Goal: Task Accomplishment & Management: Complete application form

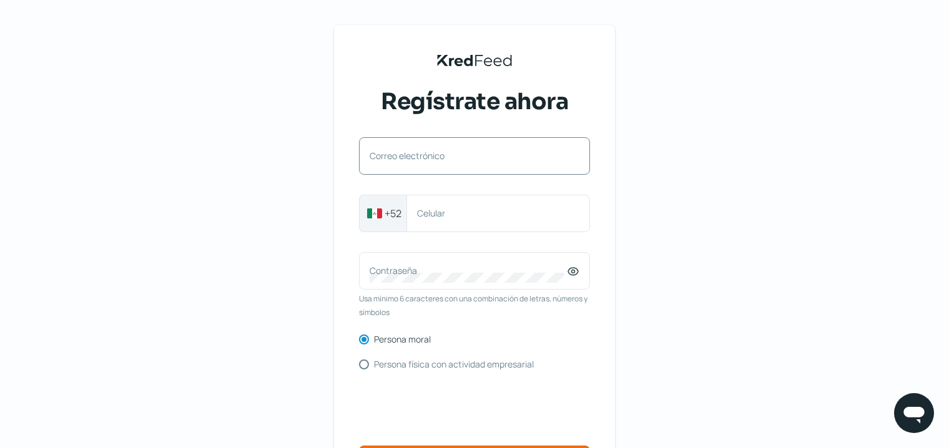
click at [462, 156] on label "Correo electrónico" at bounding box center [468, 156] width 197 height 12
click at [462, 157] on input "Correo electrónico" at bounding box center [475, 162] width 210 height 11
type input "[EMAIL_ADDRESS][PERSON_NAME][DOMAIN_NAME]"
type input "3337236597"
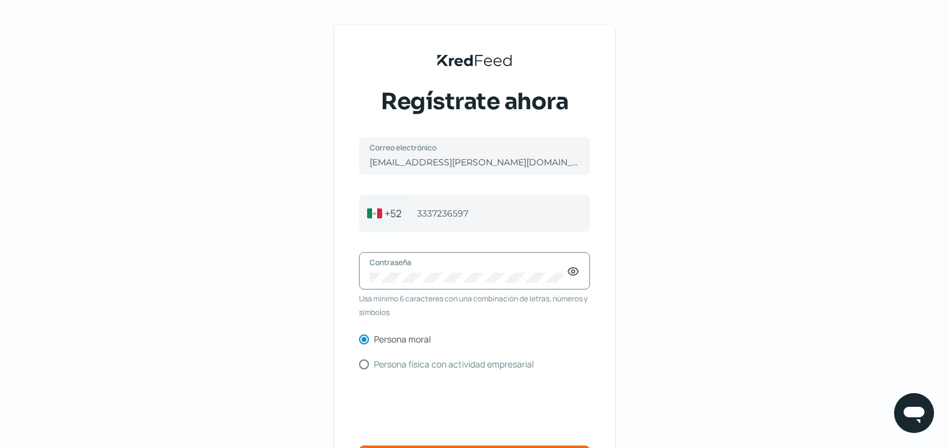
click at [712, 257] on div "KredFeed's Black Logo Regístrate ahora [EMAIL_ADDRESS][PERSON_NAME][DOMAIN_NAME…" at bounding box center [474, 287] width 949 height 574
click at [575, 272] on icon at bounding box center [573, 271] width 3 height 3
click at [480, 283] on div "Contraseña" at bounding box center [474, 270] width 231 height 37
click at [697, 290] on div "KredFeed's Black Logo Regístrate ahora [EMAIL_ADDRESS][PERSON_NAME][DOMAIN_NAME…" at bounding box center [474, 287] width 949 height 574
click at [300, 265] on div "KredFeed's Black Logo Regístrate ahora [EMAIL_ADDRESS][PERSON_NAME][DOMAIN_NAME…" at bounding box center [474, 287] width 949 height 574
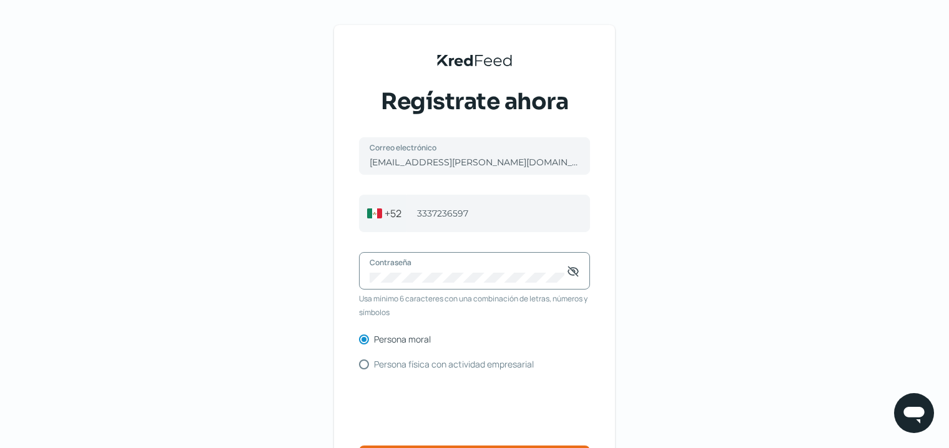
click at [666, 192] on div "KredFeed's Black Logo Regístrate ahora [EMAIL_ADDRESS][PERSON_NAME][DOMAIN_NAME…" at bounding box center [474, 287] width 949 height 574
click at [550, 269] on div "Contraseña" at bounding box center [474, 270] width 231 height 37
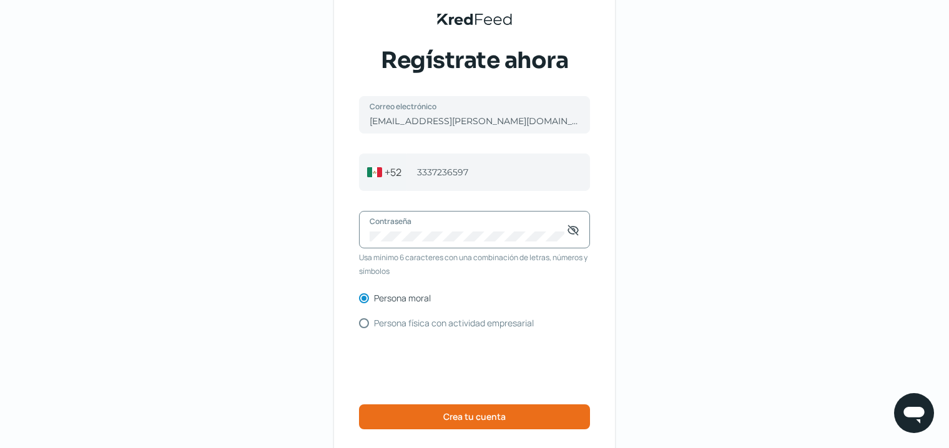
scroll to position [83, 0]
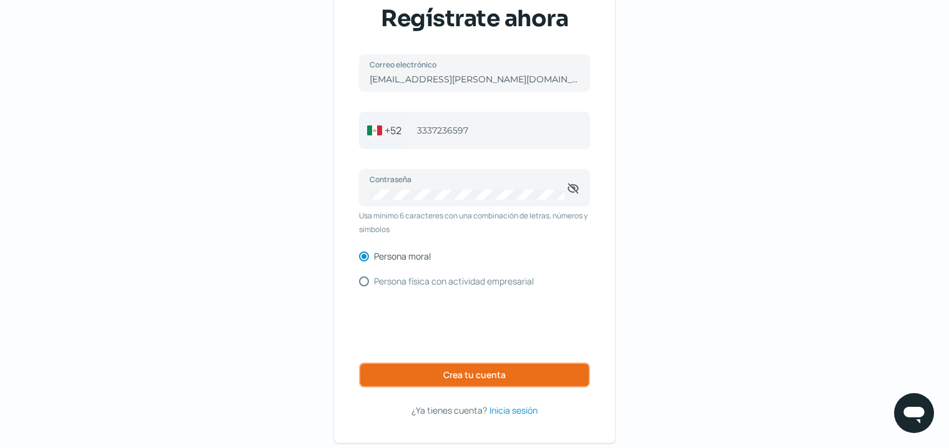
click at [482, 378] on span "Crea tu cuenta" at bounding box center [474, 375] width 62 height 9
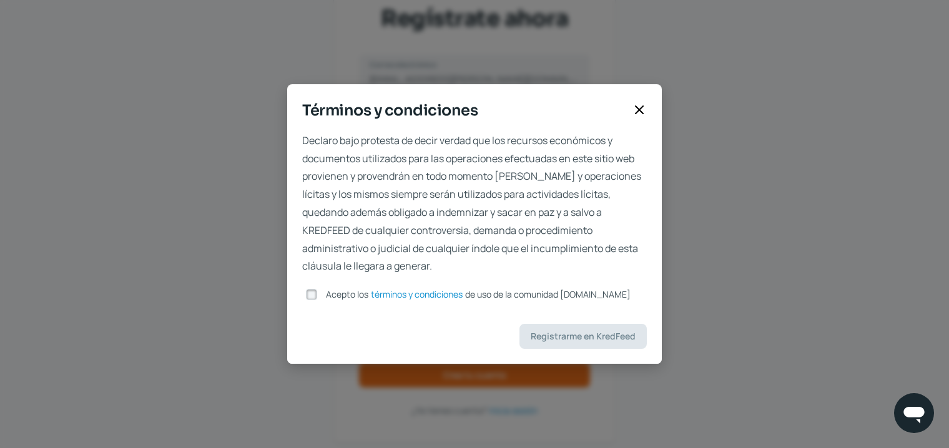
click at [315, 294] on input "Acepto los términos y condiciones de uso de la comunidad [DOMAIN_NAME]" at bounding box center [311, 294] width 11 height 11
checkbox input "true"
click at [612, 341] on span "Registrarme en KredFeed" at bounding box center [583, 336] width 105 height 9
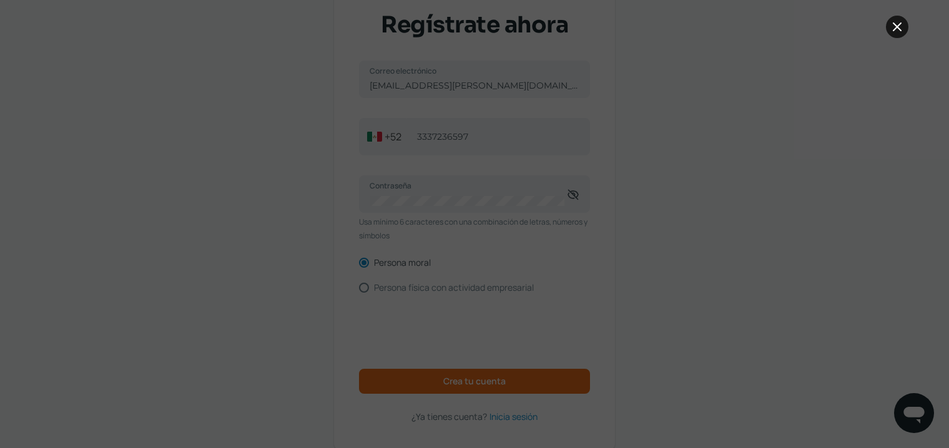
click at [894, 28] on icon at bounding box center [897, 26] width 15 height 15
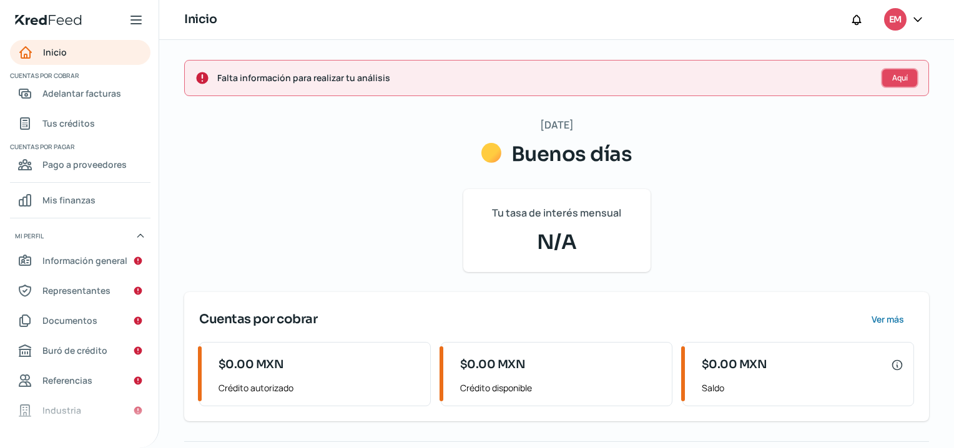
click at [898, 77] on span "Aquí" at bounding box center [901, 77] width 16 height 7
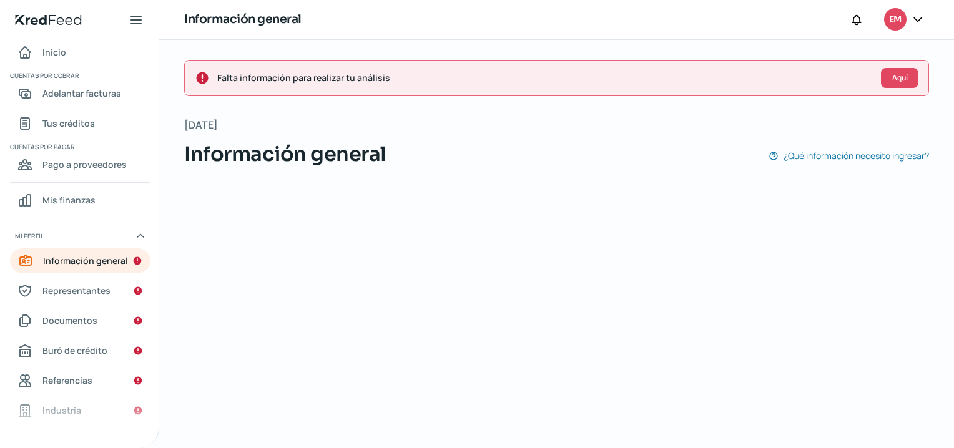
scroll to position [149, 0]
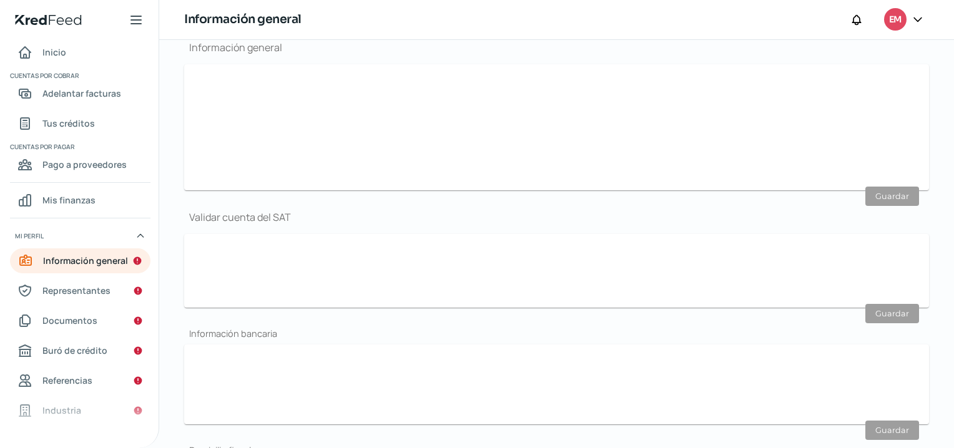
type input "[EMAIL_ADDRESS][PERSON_NAME][DOMAIN_NAME]"
type input "33 - 3723 - 6597"
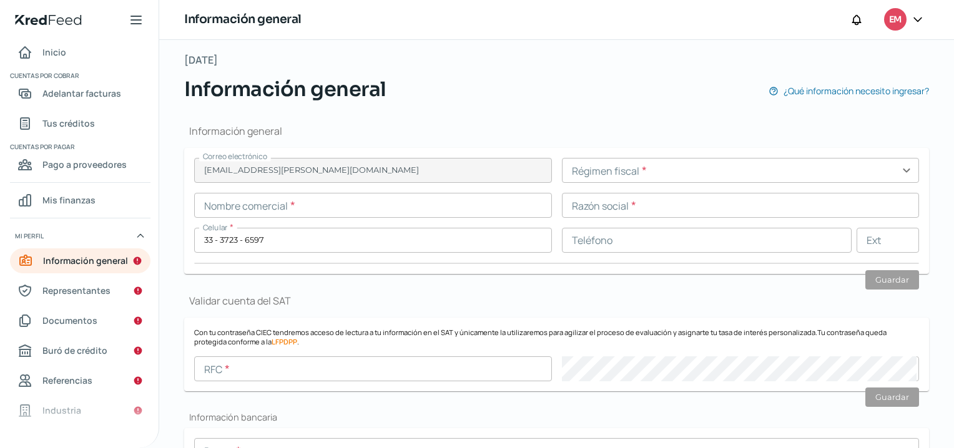
scroll to position [107, 0]
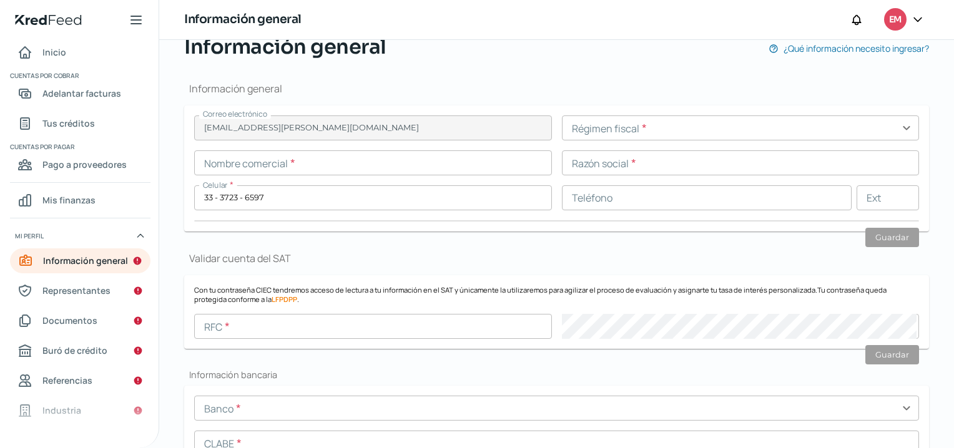
click at [775, 127] on input "text" at bounding box center [741, 128] width 358 height 25
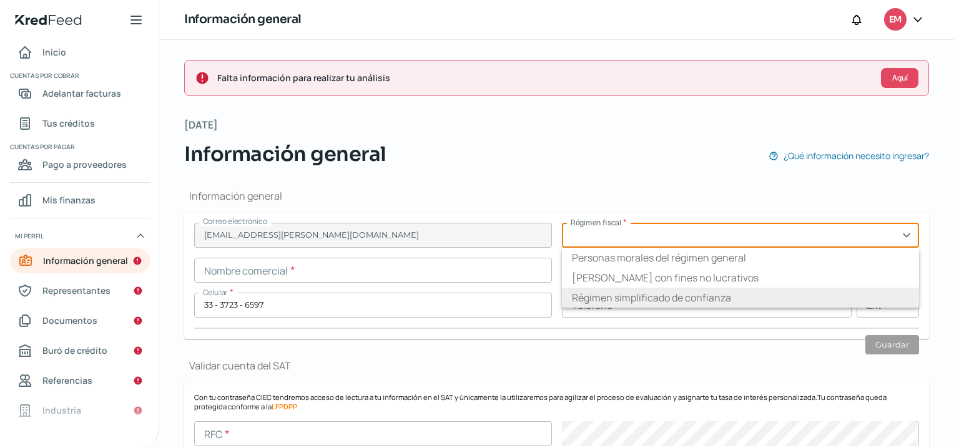
scroll to position [83, 0]
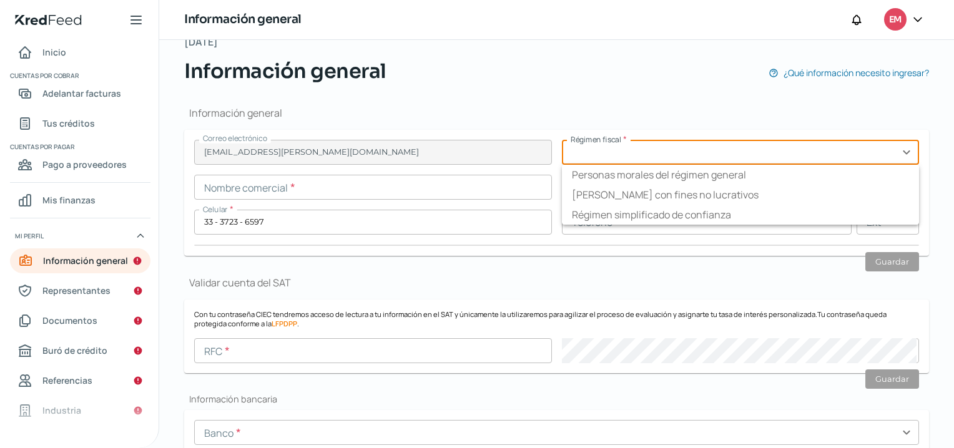
click at [906, 151] on input "text" at bounding box center [741, 152] width 358 height 25
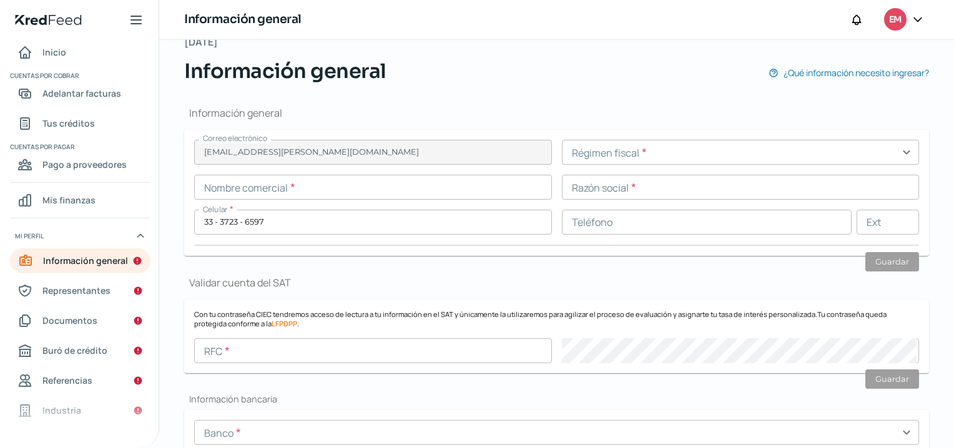
click at [315, 189] on input "text" at bounding box center [373, 187] width 358 height 25
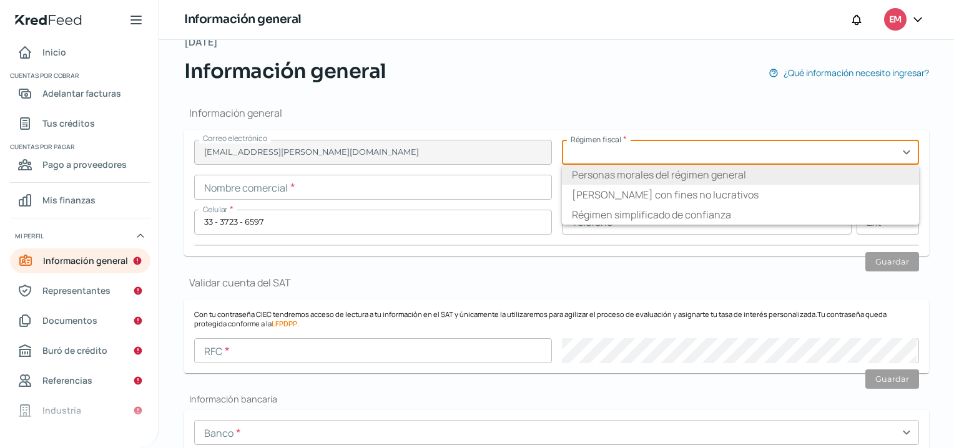
click at [844, 157] on input "text" at bounding box center [741, 152] width 358 height 25
